Goal: Transaction & Acquisition: Purchase product/service

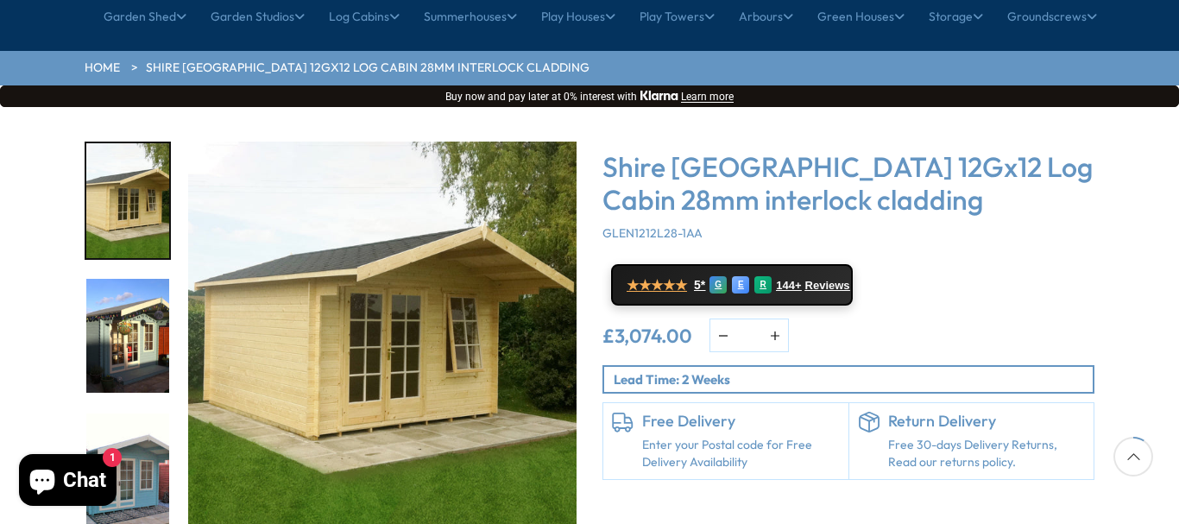
scroll to position [259, 0]
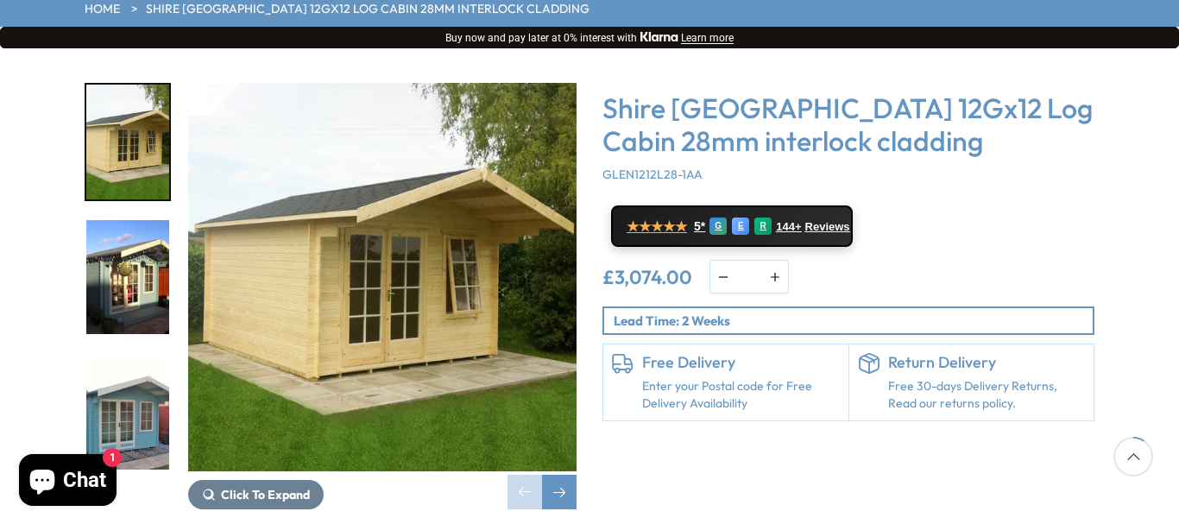
click at [414, 154] on img "1 / 12" at bounding box center [382, 277] width 388 height 388
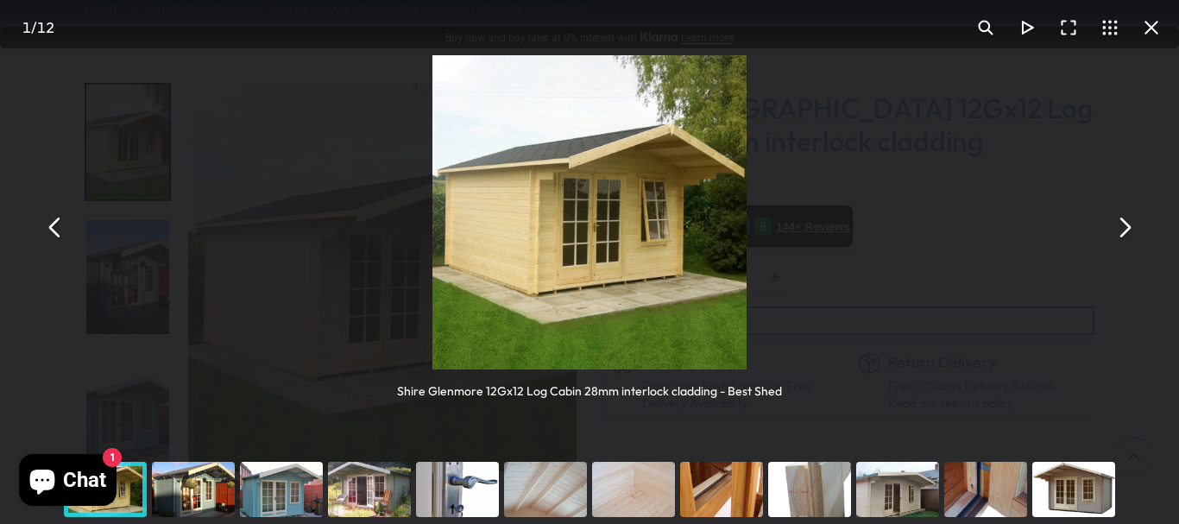
click at [1155, 43] on button "You can close this modal content with the ESC key" at bounding box center [1151, 27] width 41 height 41
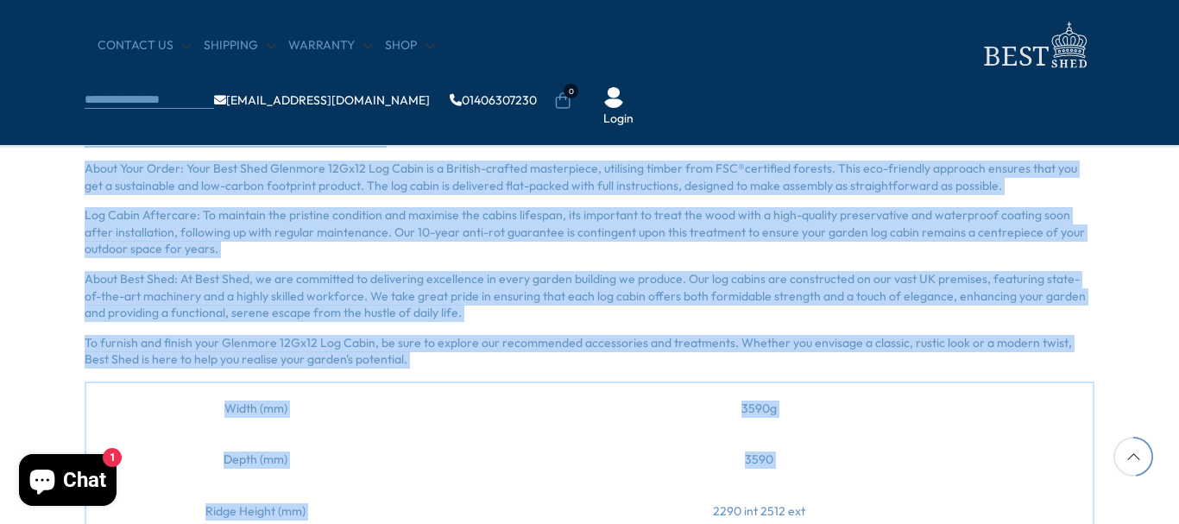
scroll to position [1277, 0]
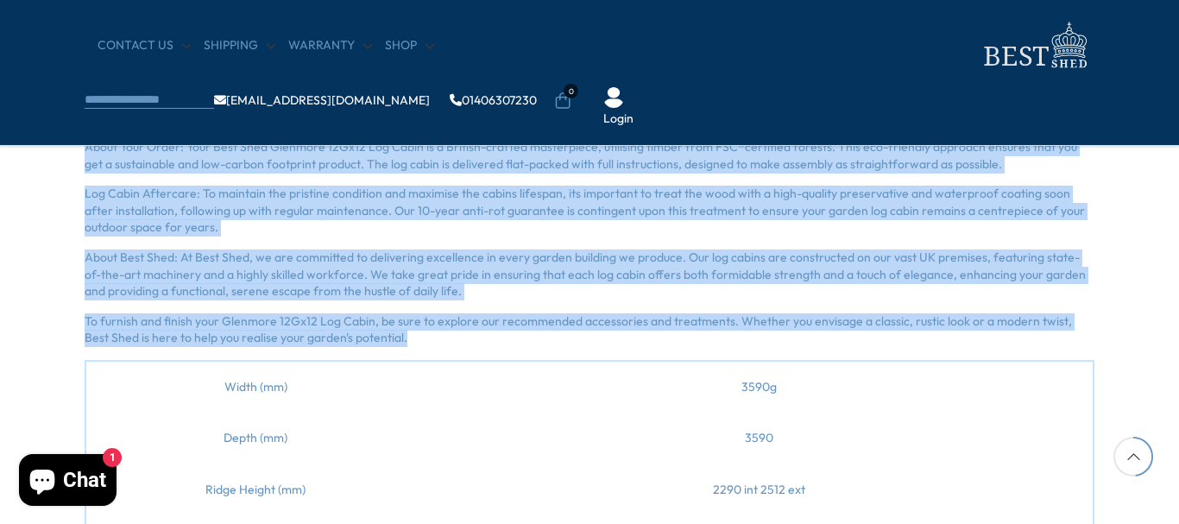
drag, startPoint x: 75, startPoint y: 192, endPoint x: 537, endPoint y: 342, distance: 485.3
copy div "Loremips dol Sitametc 86Ad86, e seddoeiu tem incidi utl etdol magn Aliq Enim ad…"
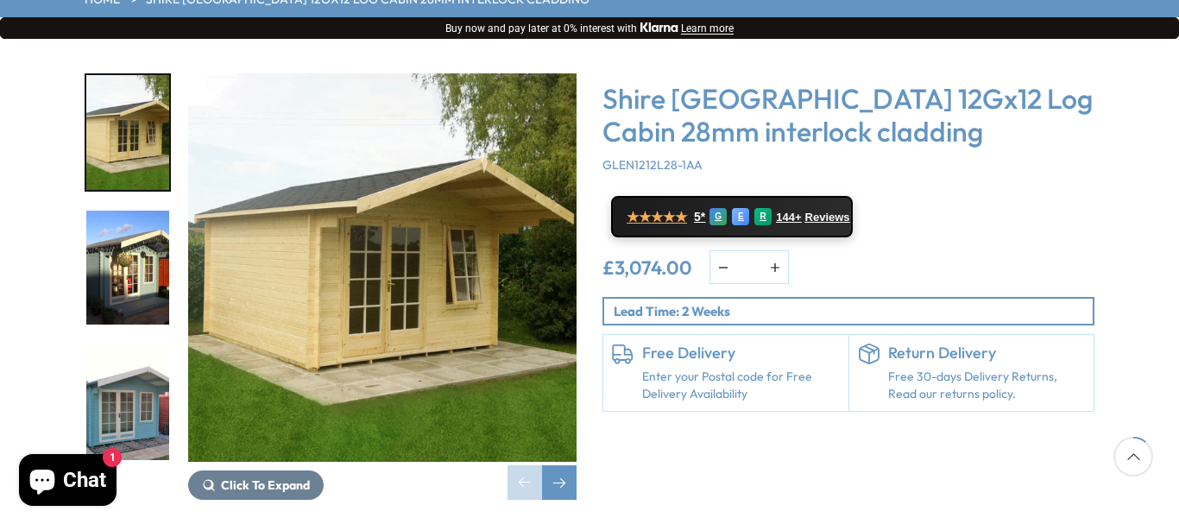
scroll to position [259, 0]
